Goal: Transaction & Acquisition: Book appointment/travel/reservation

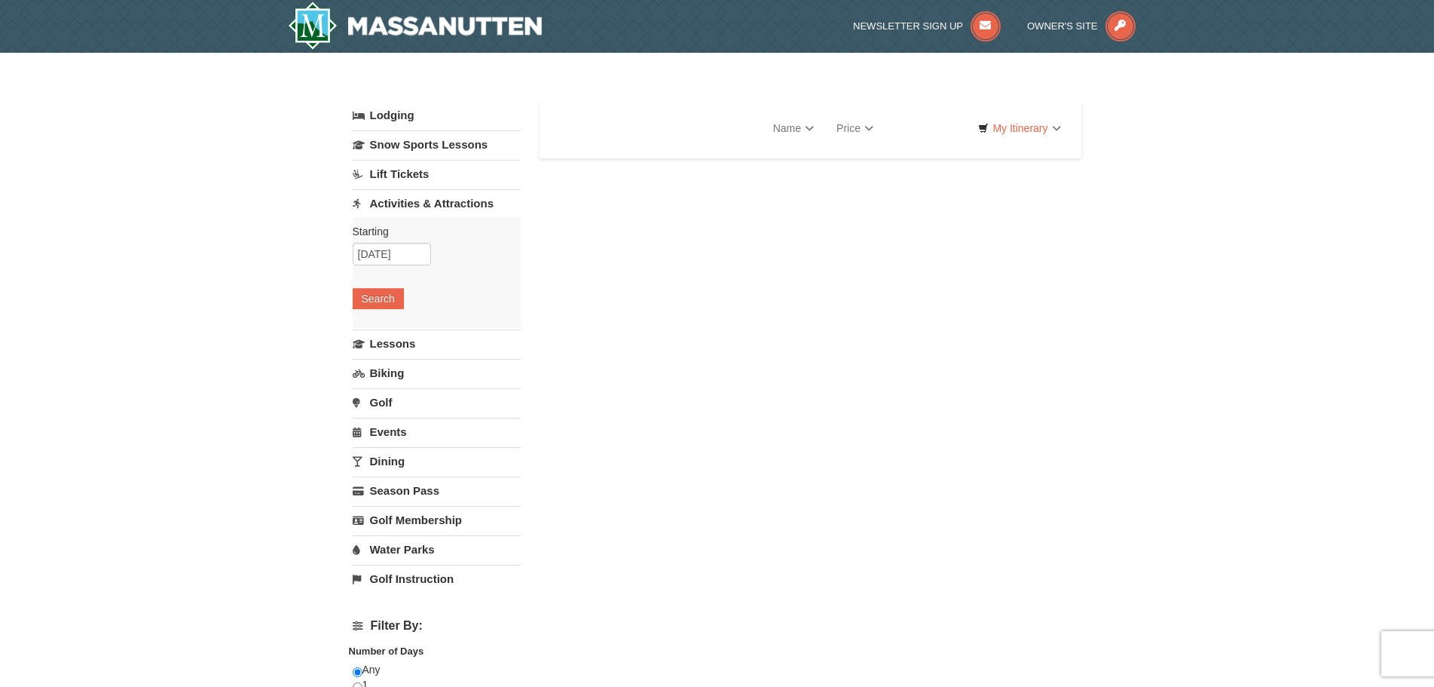
select select "10"
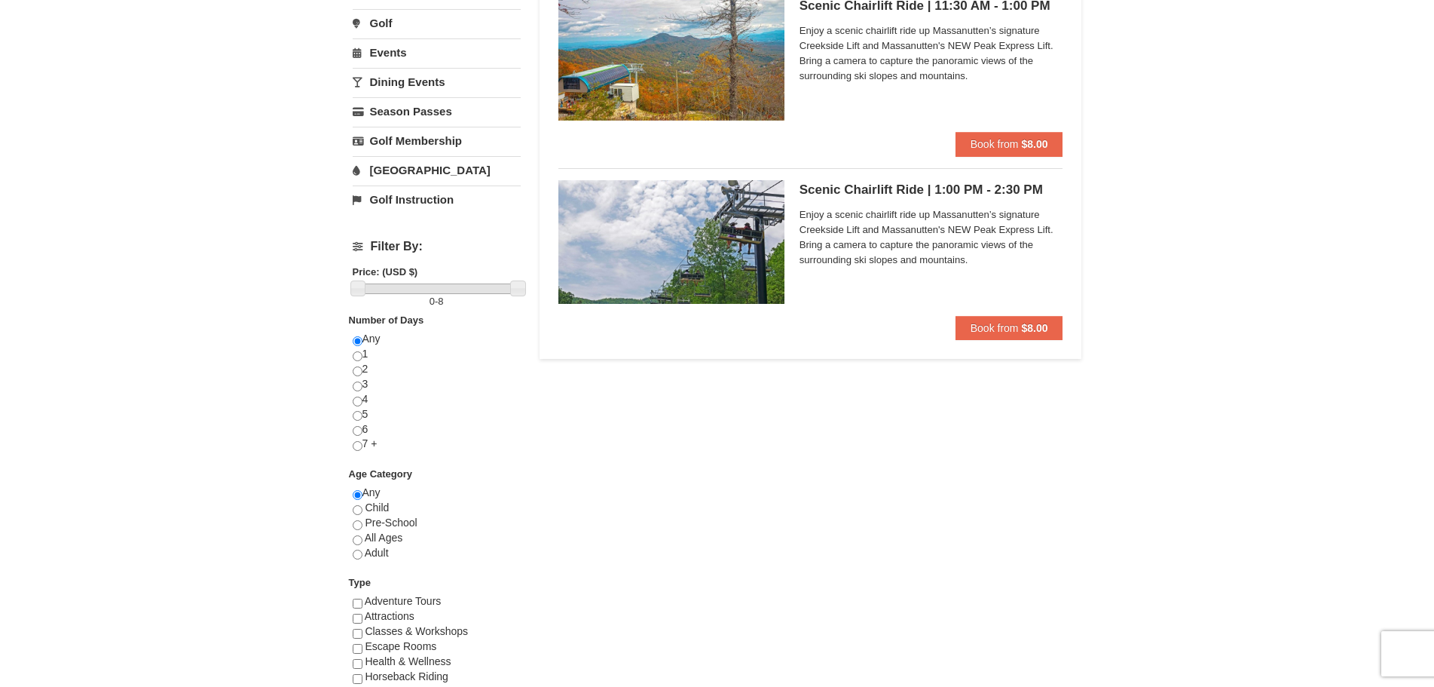
scroll to position [377, 0]
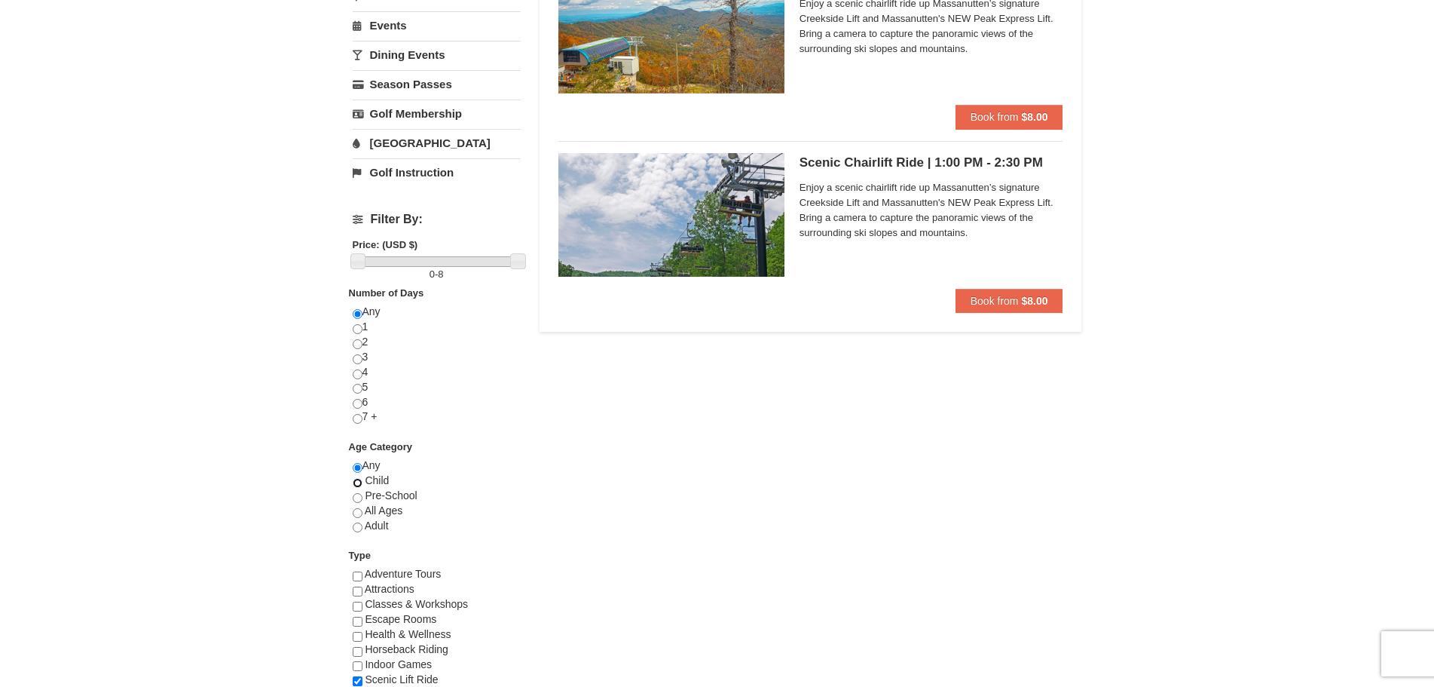
click at [360, 485] on input "radio" at bounding box center [358, 483] width 10 height 10
radio input "true"
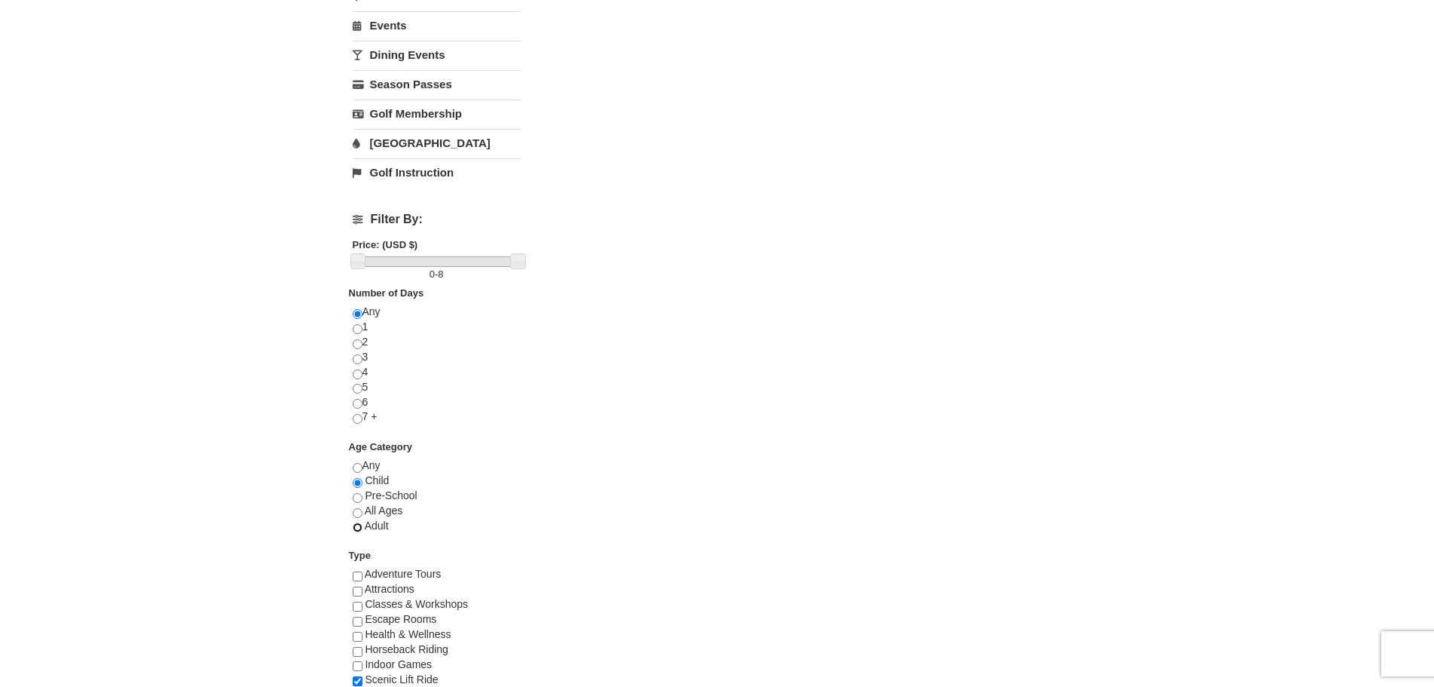
click at [358, 525] on input "radio" at bounding box center [358, 527] width 10 height 10
radio input "true"
click at [358, 483] on input "radio" at bounding box center [358, 483] width 10 height 10
radio input "true"
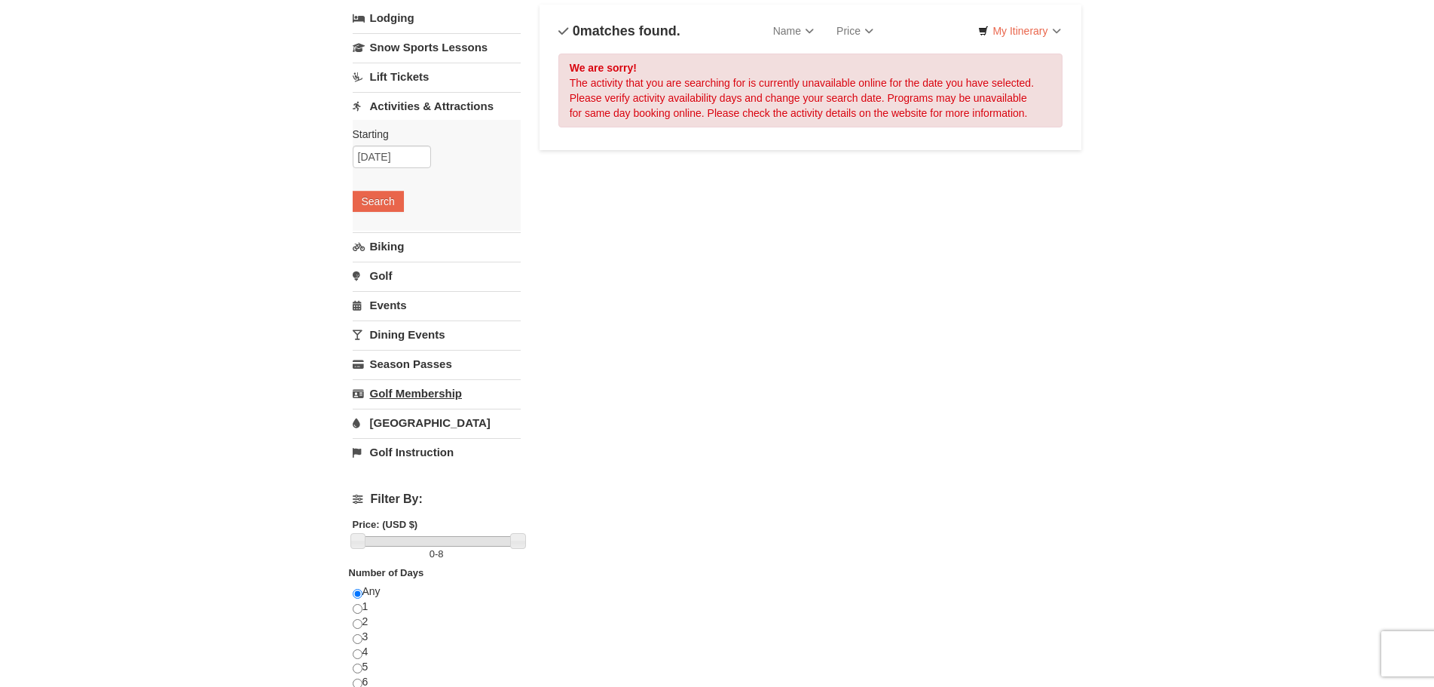
scroll to position [0, 0]
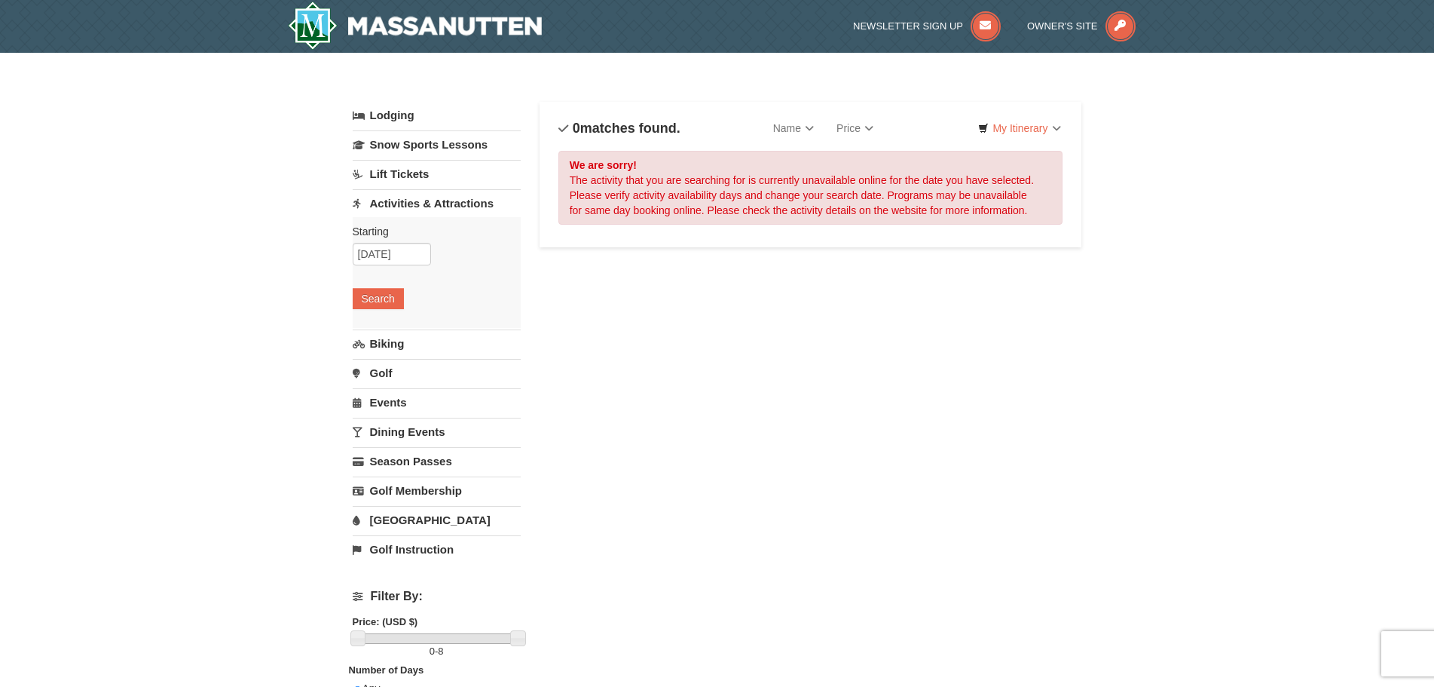
click at [393, 173] on link "Lift Tickets" at bounding box center [437, 174] width 168 height 28
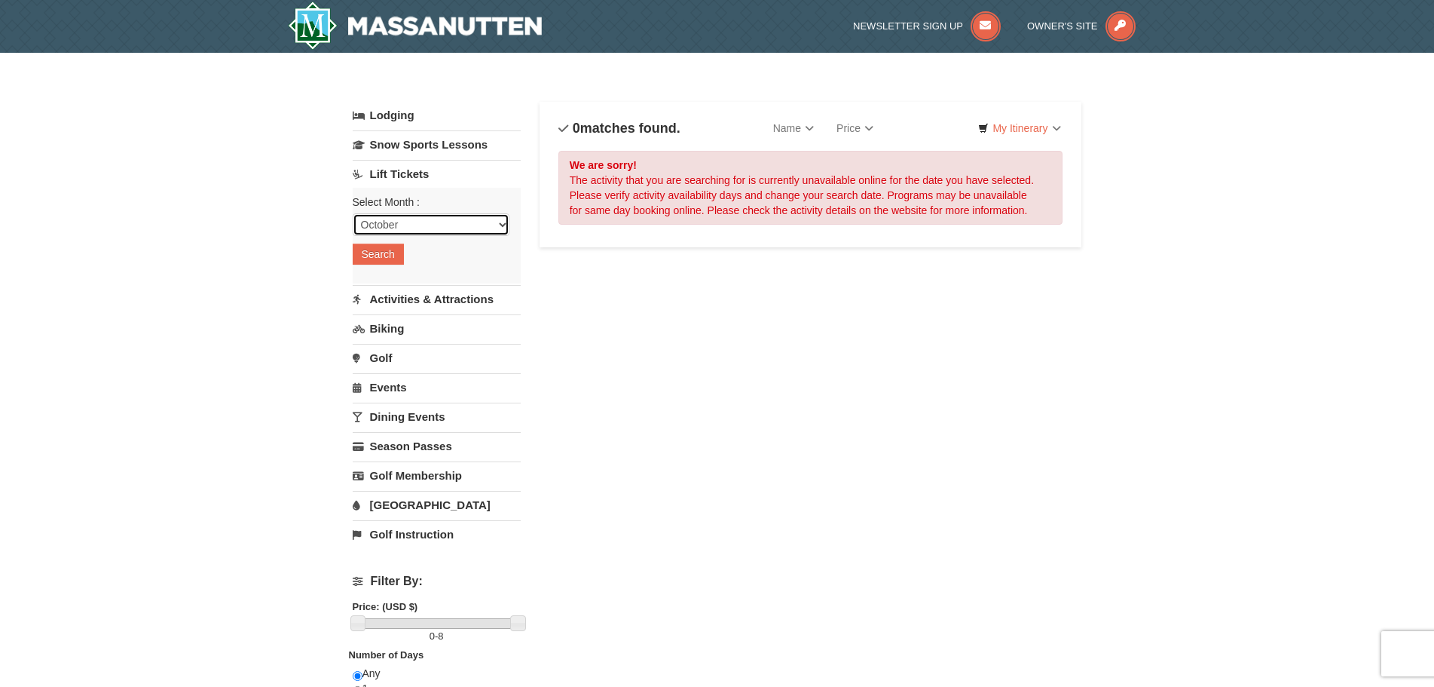
click at [485, 226] on select "October November December January February March April May June July August Sep…" at bounding box center [431, 224] width 157 height 23
click at [353, 213] on select "October November December January February March April May June July August Sep…" at bounding box center [431, 224] width 157 height 23
click at [381, 247] on button "Search" at bounding box center [378, 253] width 51 height 21
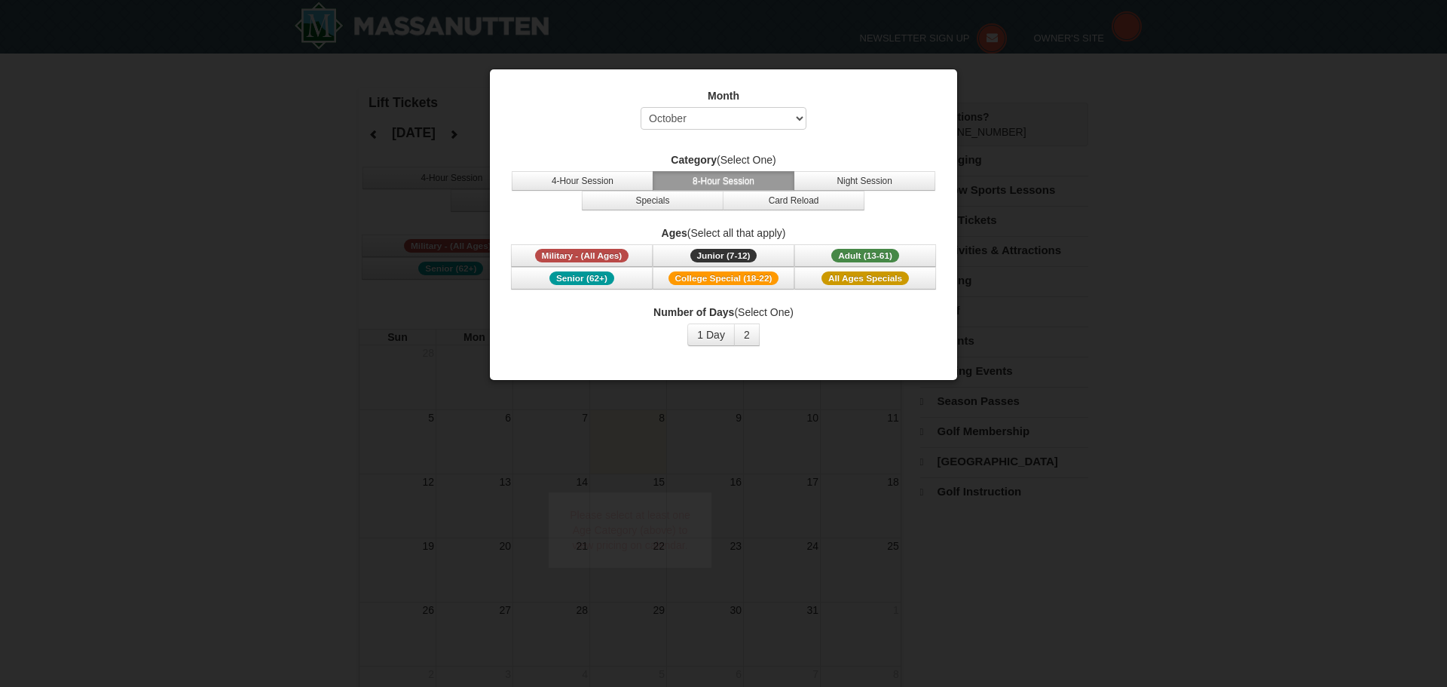
select select "10"
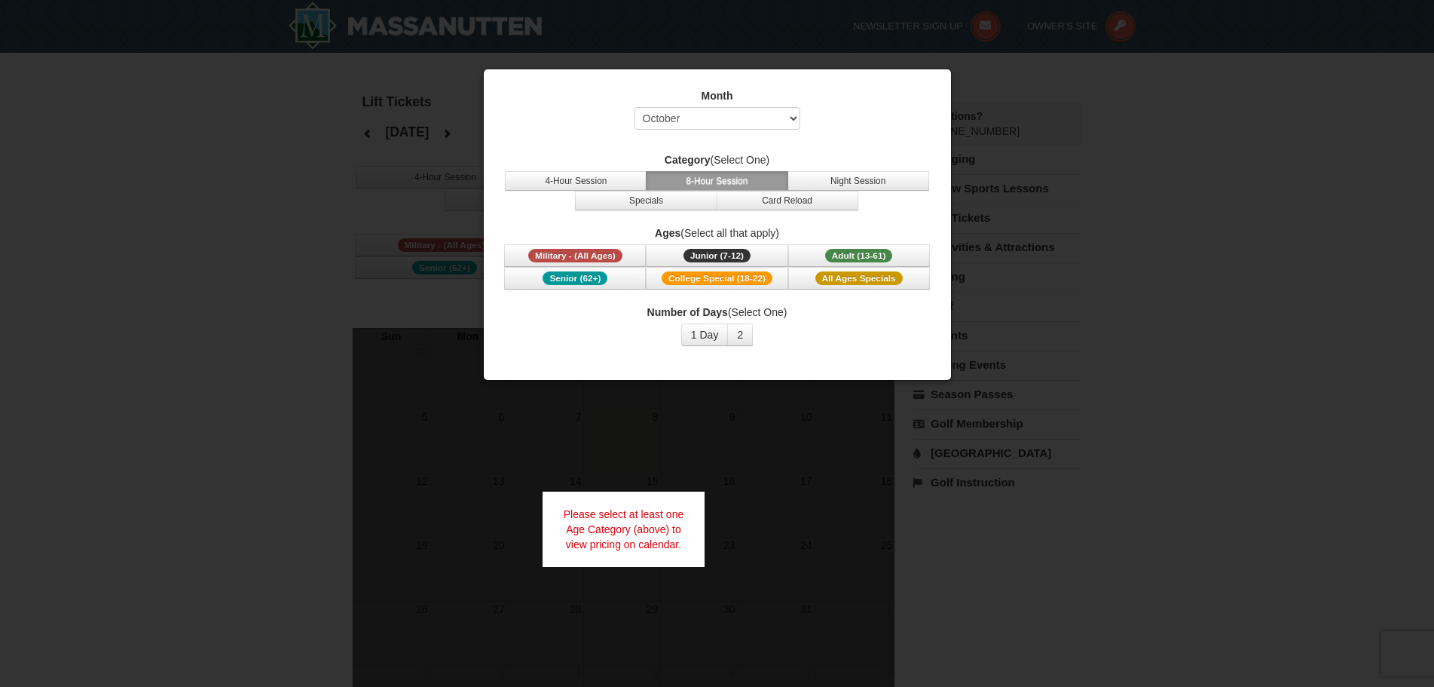
click at [320, 177] on div at bounding box center [717, 343] width 1434 height 687
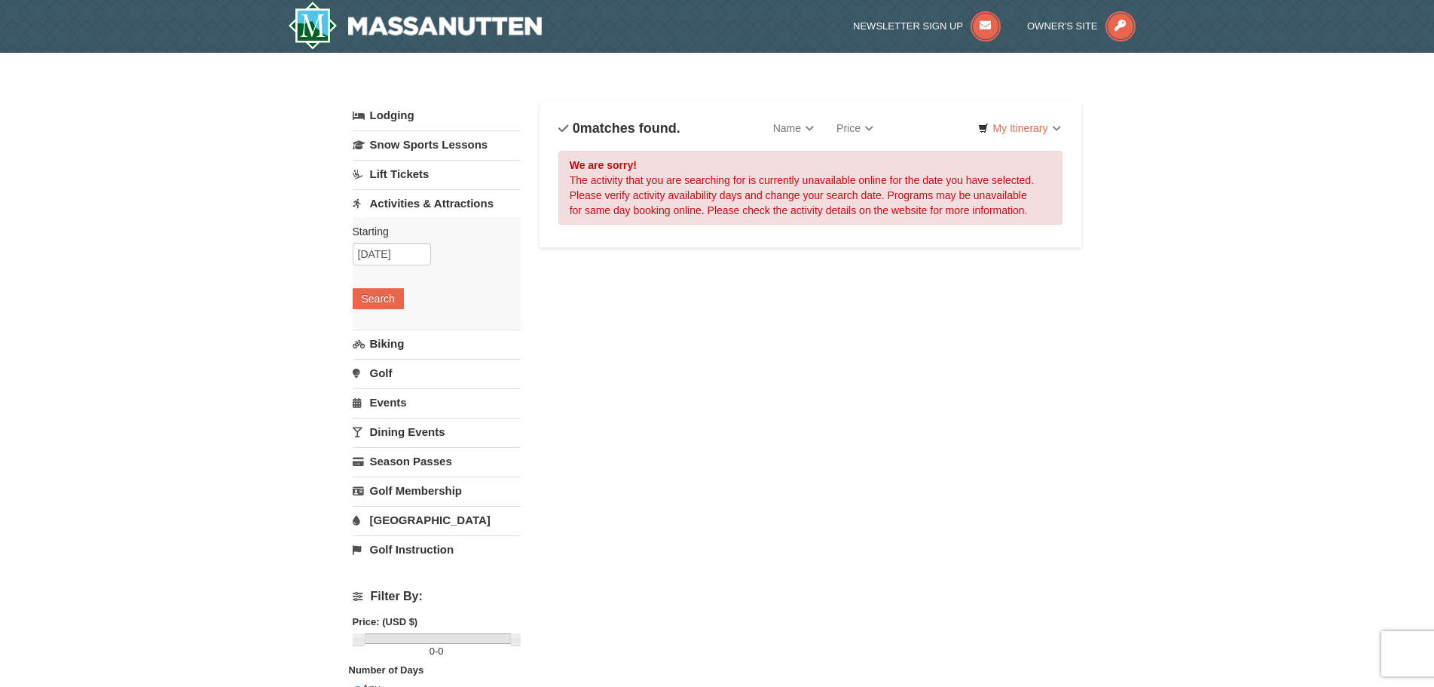
click at [399, 179] on link "Lift Tickets" at bounding box center [437, 174] width 168 height 28
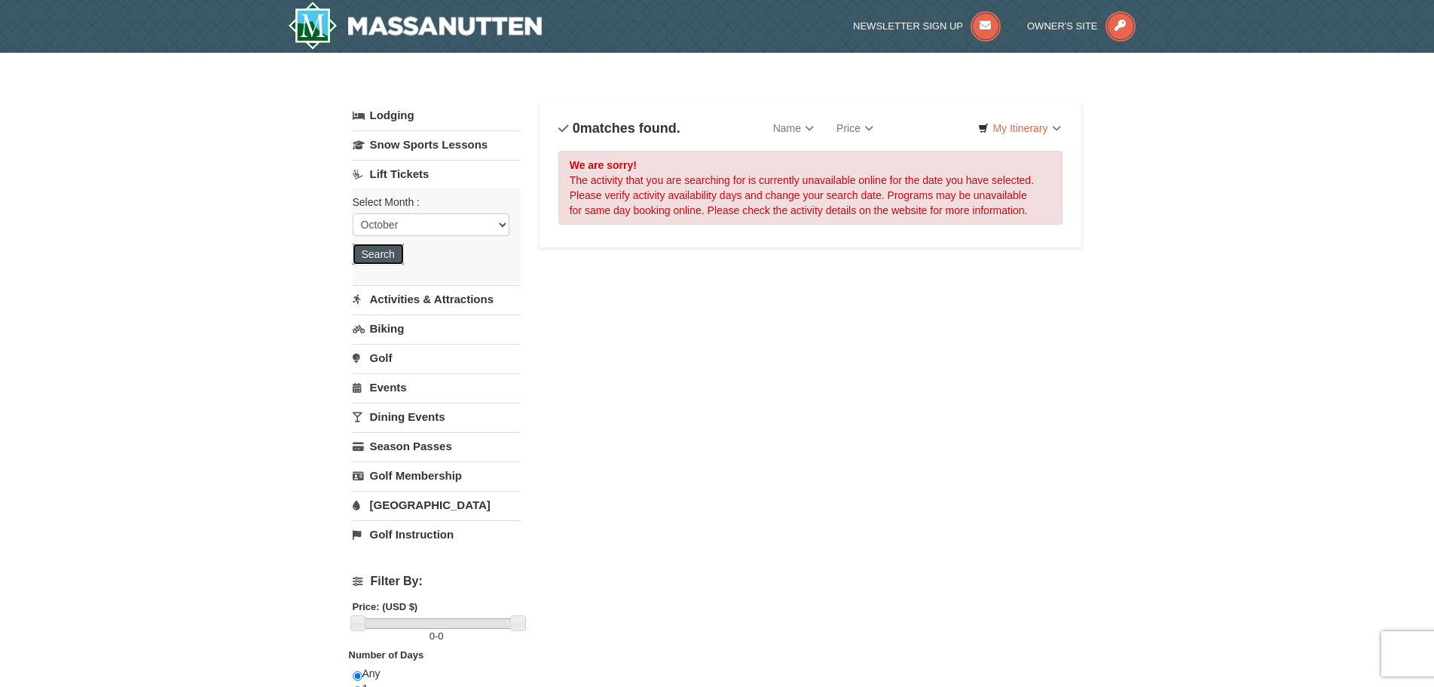
click at [395, 252] on button "Search" at bounding box center [378, 253] width 51 height 21
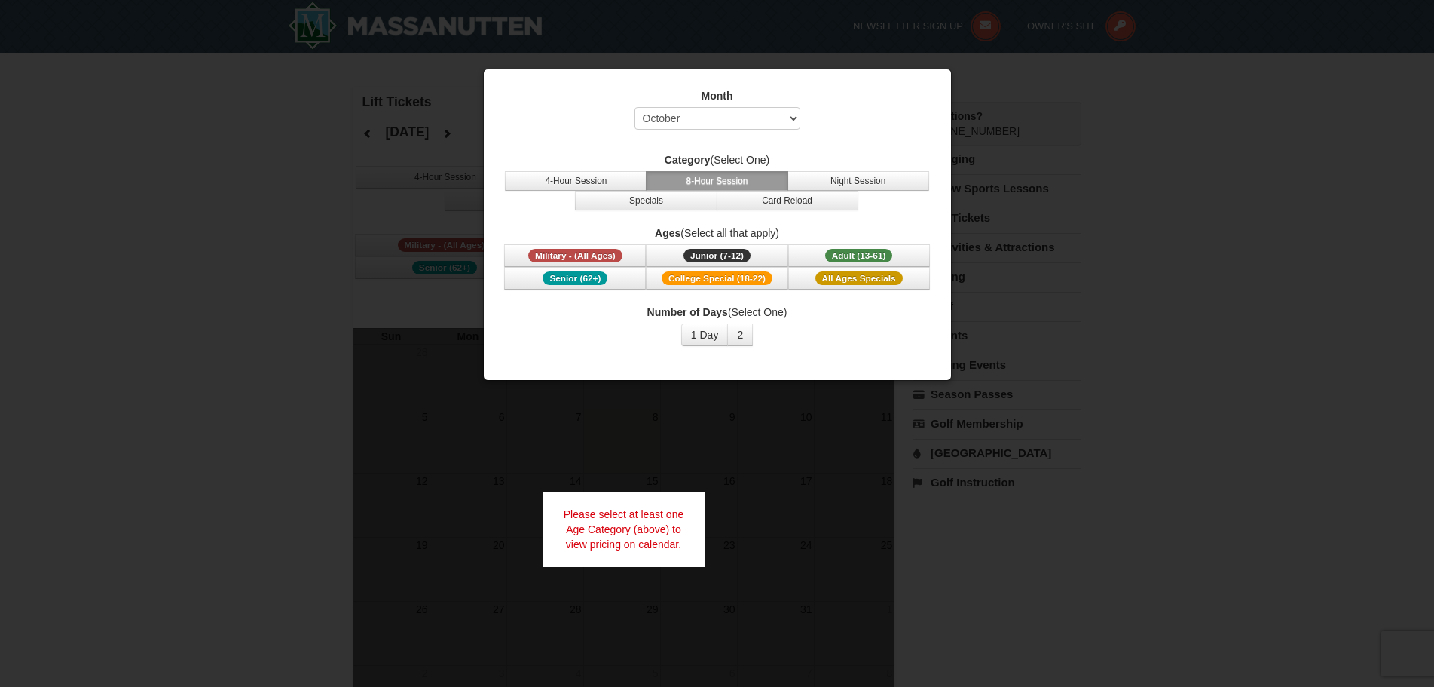
select select "10"
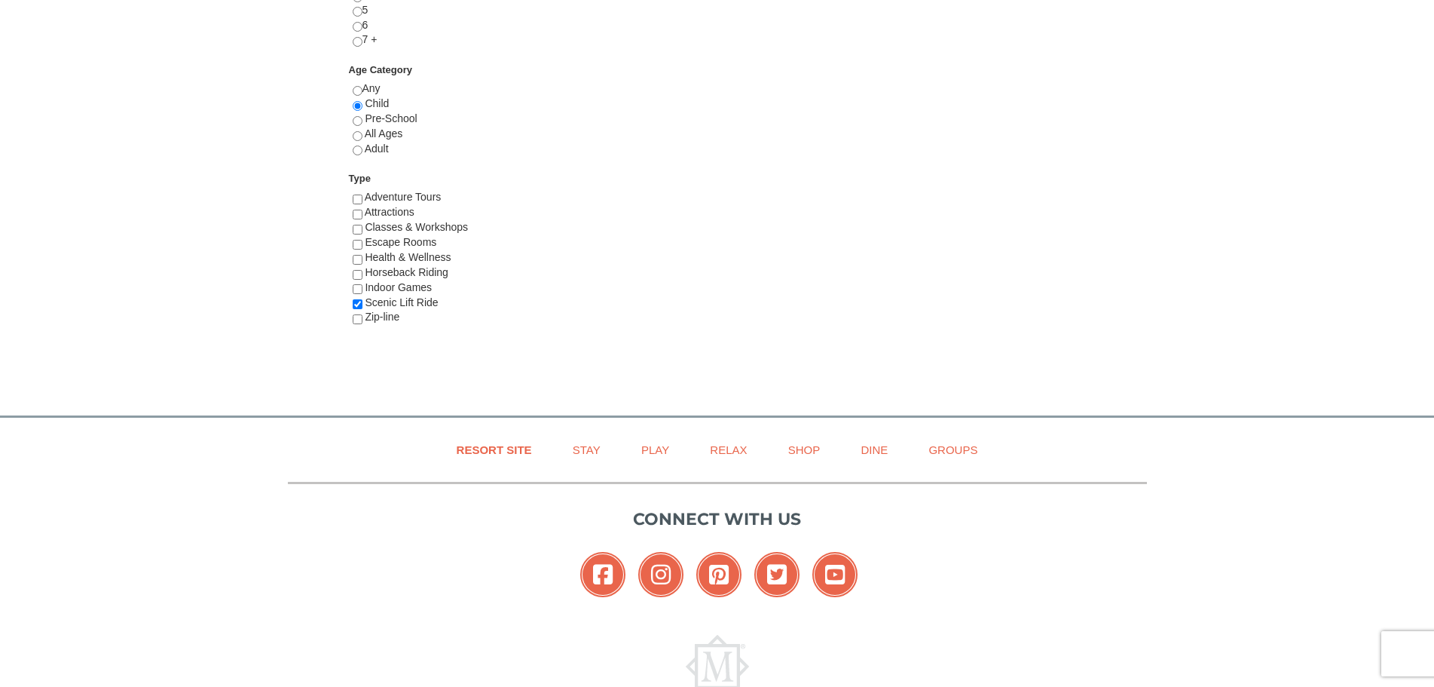
scroll to position [844, 0]
